Goal: Transaction & Acquisition: Book appointment/travel/reservation

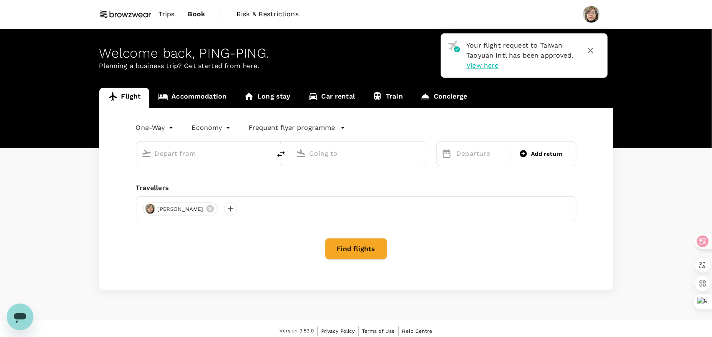
type input "roundtrip"
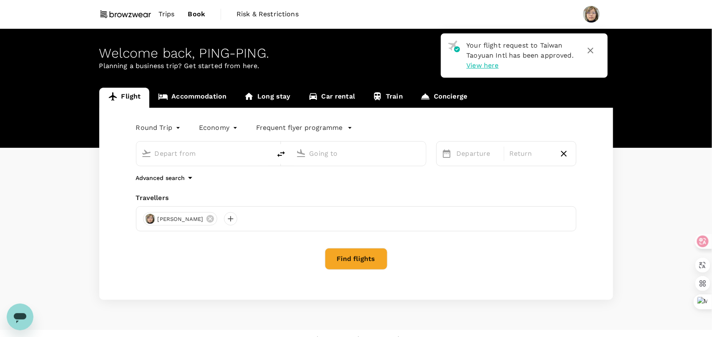
type input "Taiwan Taoyuan Intl (TPE)"
type input "Shanghai Pudong Intl (PVG)"
click at [190, 155] on input "Taiwan Taoyuan Intl (TPE)" at bounding box center [204, 153] width 99 height 13
click at [253, 156] on input "Taiwan Taoyuan Intl (TPE)" at bounding box center [204, 153] width 99 height 13
drag, startPoint x: 246, startPoint y: 152, endPoint x: 178, endPoint y: 151, distance: 67.6
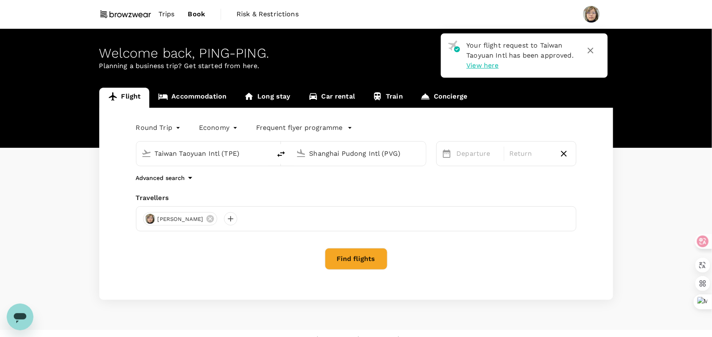
click at [178, 151] on input "Taiwan Taoyuan Intl (TPE)" at bounding box center [204, 153] width 99 height 13
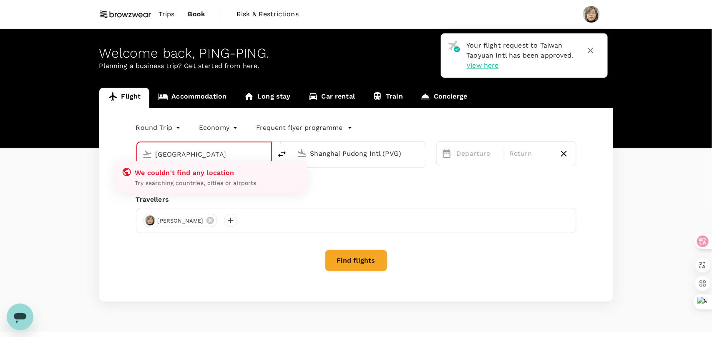
click at [229, 155] on input "[GEOGRAPHIC_DATA]" at bounding box center [205, 154] width 98 height 13
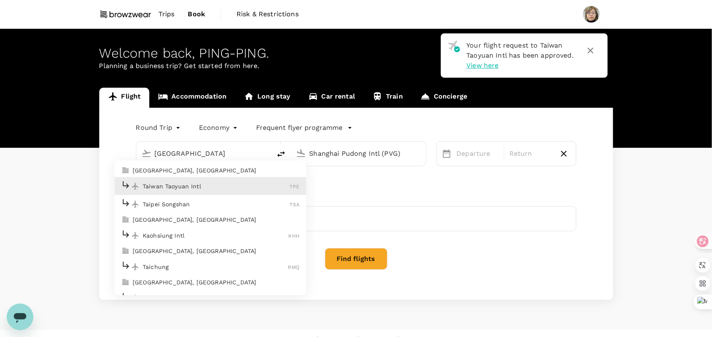
click at [196, 204] on p "Taipei Songshan" at bounding box center [216, 204] width 147 height 8
type input "Taipei Songshan (TSA)"
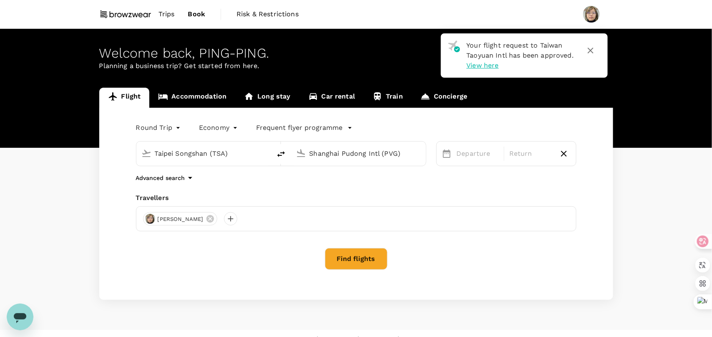
click at [411, 153] on div "Shanghai Pudong Intl (PVG)" at bounding box center [365, 153] width 111 height 13
click at [400, 154] on input "Shanghai Pudong Intl (PVG)" at bounding box center [359, 153] width 99 height 13
drag, startPoint x: 404, startPoint y: 153, endPoint x: 336, endPoint y: 157, distance: 67.7
click at [336, 157] on input "Shanghai Pudong Intl (PVG)" at bounding box center [359, 153] width 99 height 13
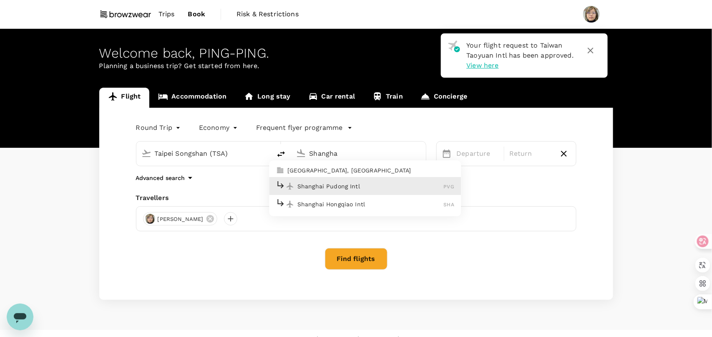
click at [364, 206] on p "Shanghai Hongqiao Intl" at bounding box center [371, 204] width 147 height 8
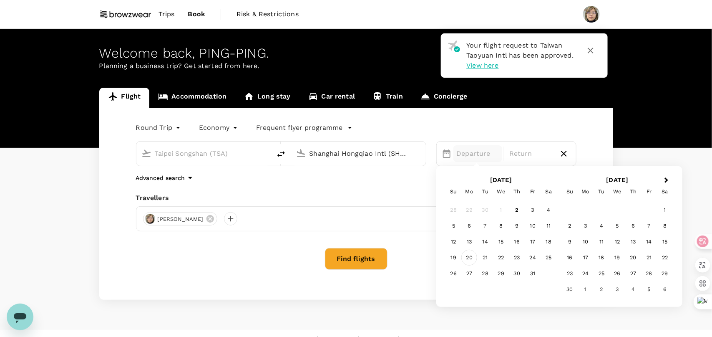
type input "Shanghai Hongqiao Intl (SHA)"
click at [472, 260] on div "20" at bounding box center [470, 258] width 16 height 16
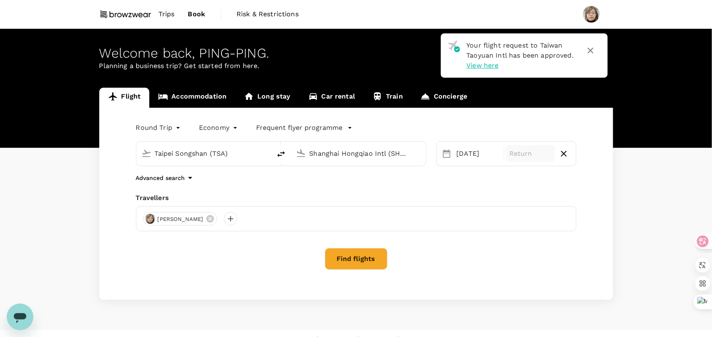
click at [541, 153] on p "Return" at bounding box center [531, 154] width 43 height 10
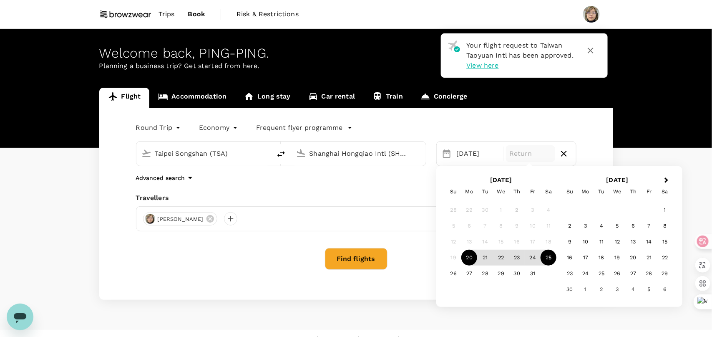
click at [546, 256] on div "25" at bounding box center [549, 258] width 16 height 16
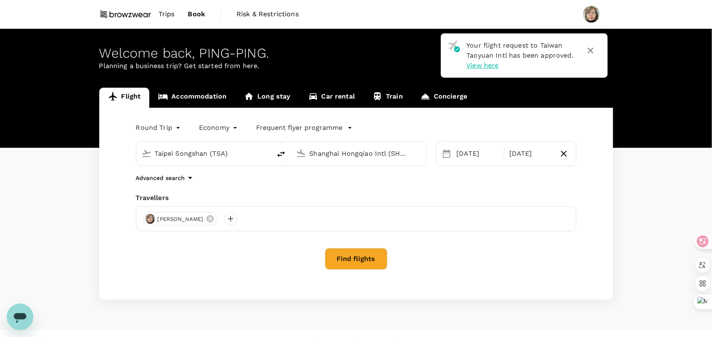
click at [360, 256] on button "Find flights" at bounding box center [356, 259] width 63 height 22
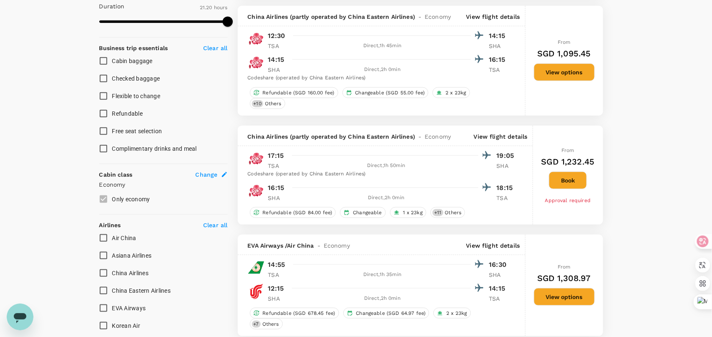
scroll to position [125, 0]
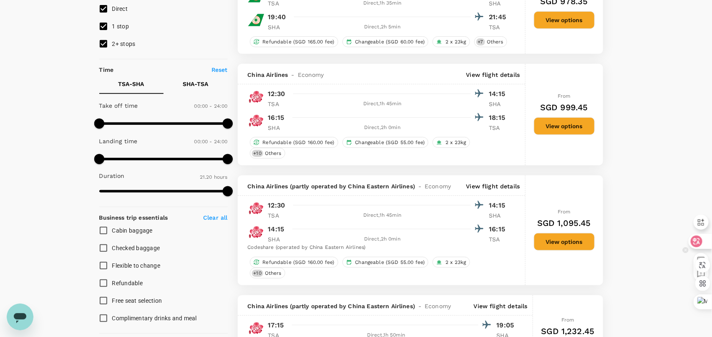
click at [697, 237] on icon at bounding box center [697, 241] width 8 height 8
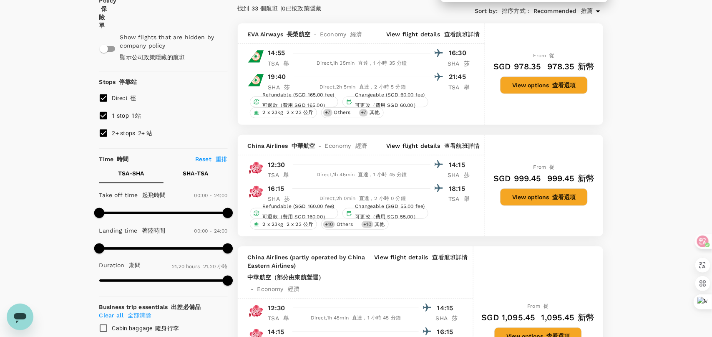
scroll to position [75, 0]
click at [104, 142] on input "2+ stops 2+ 站" at bounding box center [104, 134] width 18 height 18
checkbox input "false"
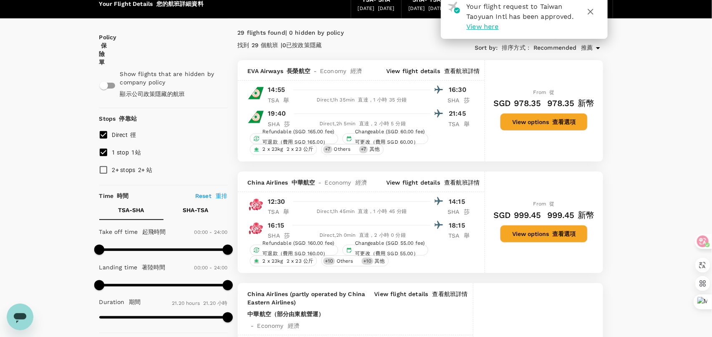
scroll to position [33, 0]
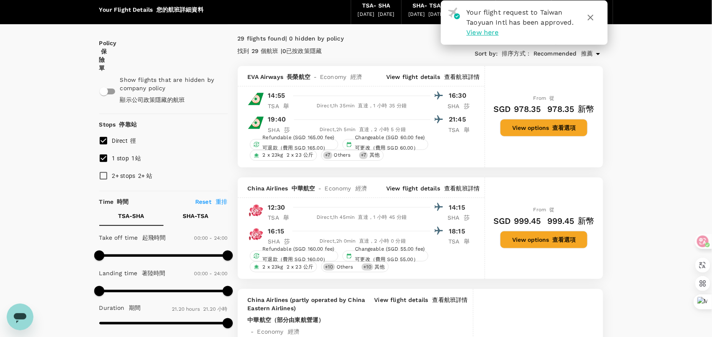
click at [589, 18] on icon "button" at bounding box center [591, 18] width 10 height 10
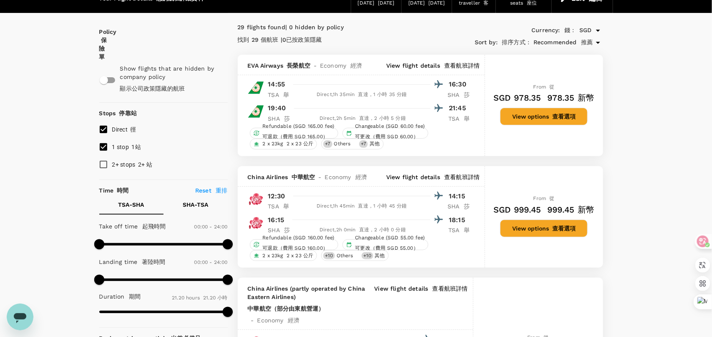
scroll to position [42, 0]
